Goal: Find specific page/section: Locate a particular part of the current website

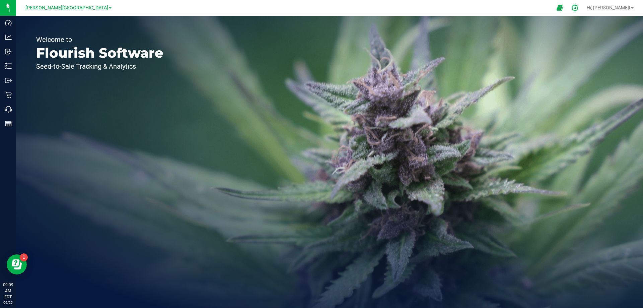
click at [579, 7] on icon at bounding box center [575, 7] width 7 height 7
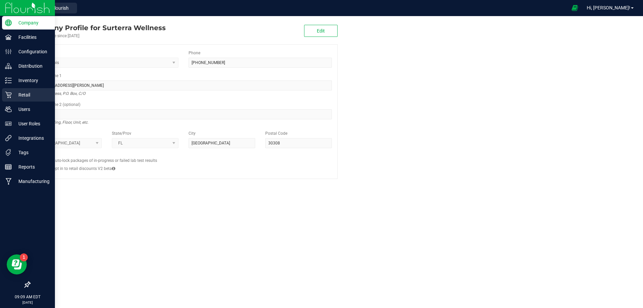
click at [10, 94] on icon at bounding box center [8, 94] width 7 height 7
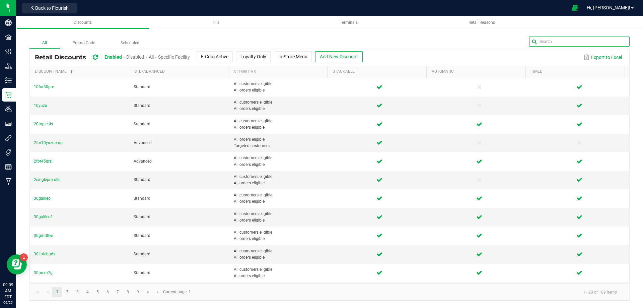
click at [615, 42] on input "text" at bounding box center [579, 42] width 101 height 10
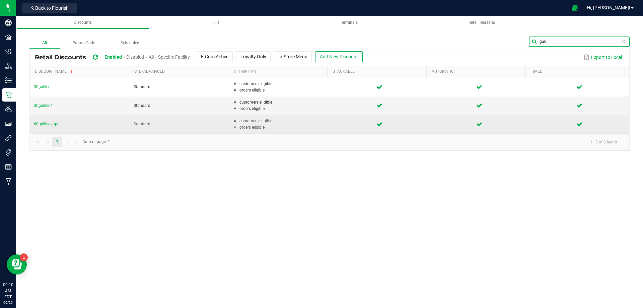
type input "gali"
click at [46, 123] on span "60galileovape" at bounding box center [46, 124] width 25 height 5
